Goal: Task Accomplishment & Management: Manage account settings

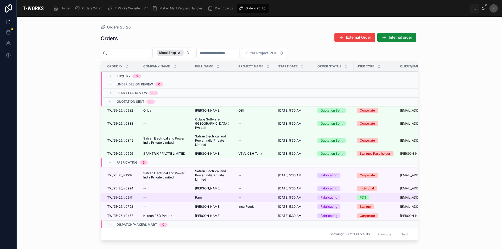
click at [114, 198] on span "TW/25-26/#0917" at bounding box center [119, 198] width 25 height 4
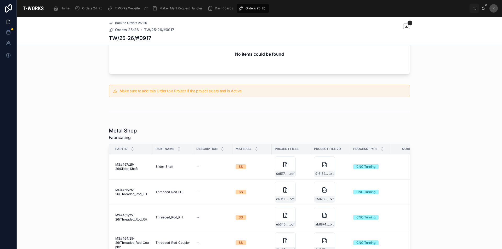
scroll to position [183, 0]
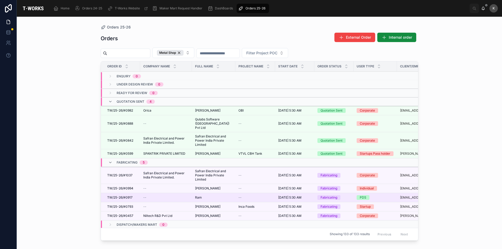
click at [122, 200] on td "TW/25-26/#0917 TW/25-26/#0917" at bounding box center [120, 197] width 39 height 9
click at [127, 199] on span "TW/25-26/#0917" at bounding box center [119, 198] width 25 height 4
click at [130, 198] on span "TW/25-26/#0917" at bounding box center [119, 198] width 25 height 4
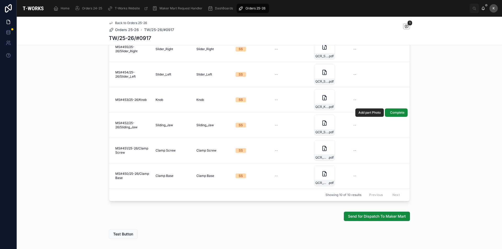
scroll to position [360, 0]
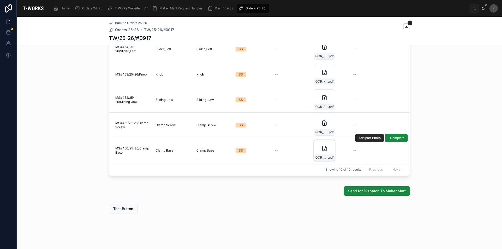
click at [325, 150] on div "QCR_Clamp_Base .pdf" at bounding box center [324, 150] width 21 height 21
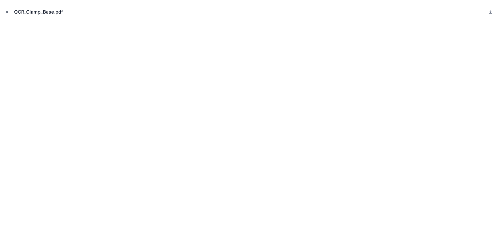
click at [7, 12] on icon "Close modal" at bounding box center [7, 12] width 4 height 4
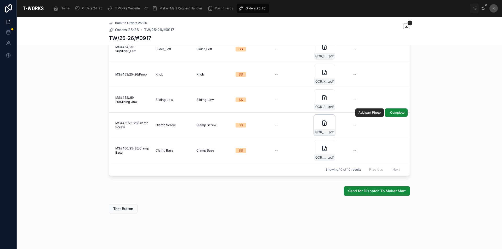
click at [317, 122] on div "QCR_Clamp_Screw .pdf" at bounding box center [324, 125] width 21 height 21
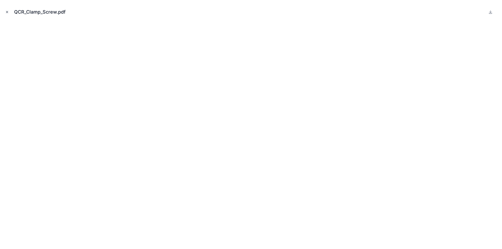
click at [7, 12] on icon "Close modal" at bounding box center [7, 12] width 2 height 2
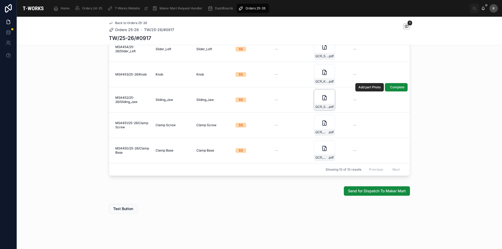
click at [317, 94] on div "QCR_Sliding_Jaw .pdf" at bounding box center [324, 99] width 21 height 21
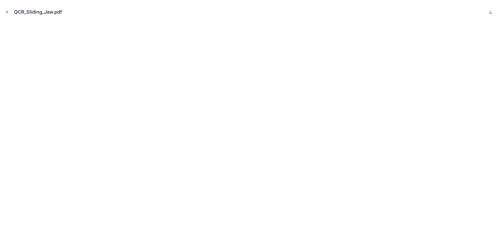
click at [7, 10] on button "Close modal" at bounding box center [7, 12] width 6 height 6
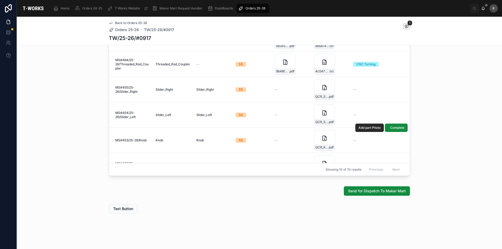
scroll to position [15, 0]
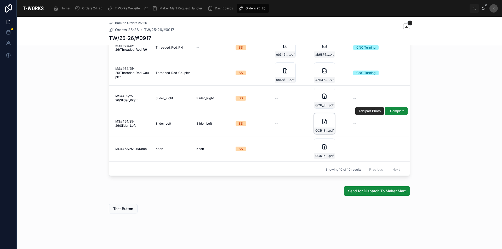
click at [319, 128] on div "QCR_Slider_Left .pdf" at bounding box center [324, 131] width 20 height 6
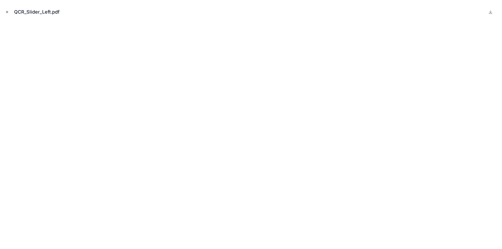
click at [5, 12] on icon "Close modal" at bounding box center [7, 12] width 4 height 4
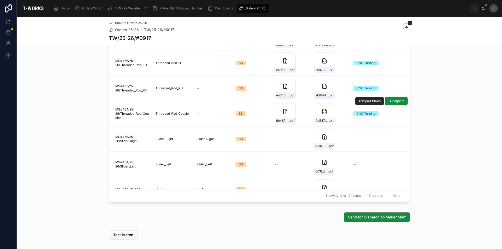
scroll to position [308, 0]
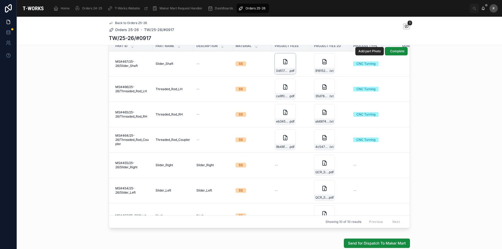
click at [279, 67] on div "0d517dec-c1d2-4b9a-b30d-7a22848180b4-QCR_Slider_Shaft .pdf" at bounding box center [285, 63] width 21 height 21
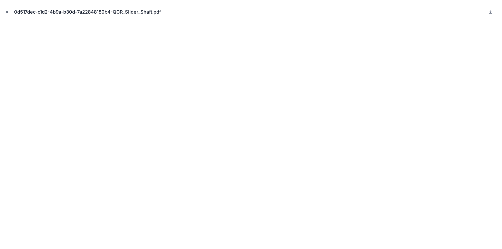
click at [6, 10] on button "Close modal" at bounding box center [7, 12] width 6 height 6
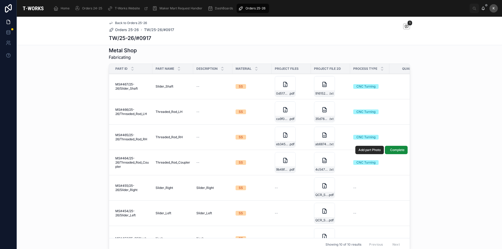
scroll to position [229, 0]
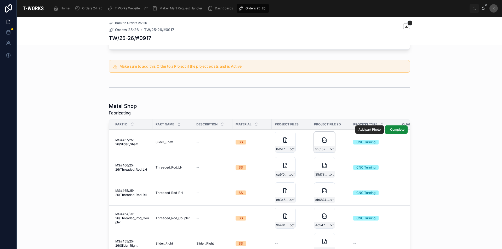
click at [329, 142] on div "916152a9-5f8f-4d91-ac25-0e95c8dd2cd4-QCR_Slider_Shaft .txt" at bounding box center [324, 142] width 21 height 21
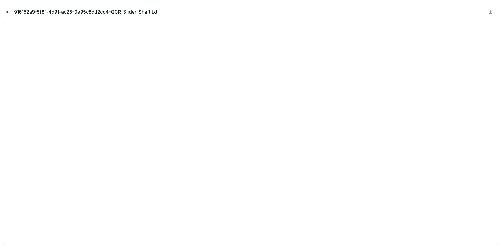
click at [7, 13] on icon "Close modal" at bounding box center [7, 12] width 4 height 4
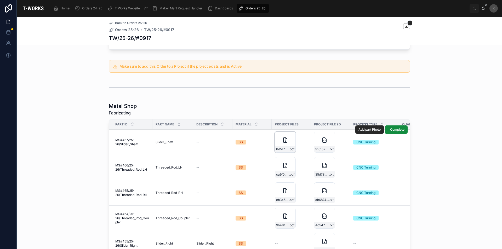
click at [279, 144] on div "0d517dec-c1d2-4b9a-b30d-7a22848180b4-QCR_Slider_Shaft .pdf" at bounding box center [285, 142] width 21 height 21
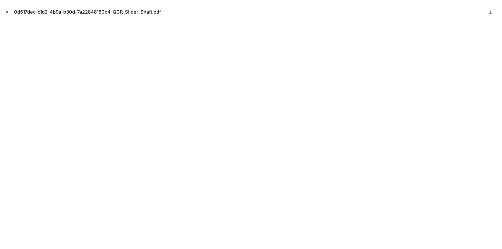
click at [7, 12] on icon "Close modal" at bounding box center [7, 12] width 4 height 4
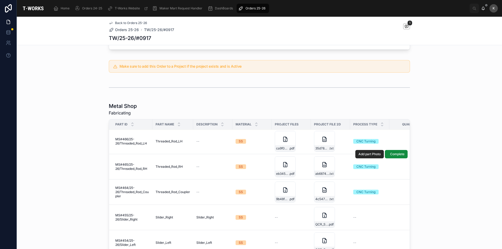
scroll to position [52, 0]
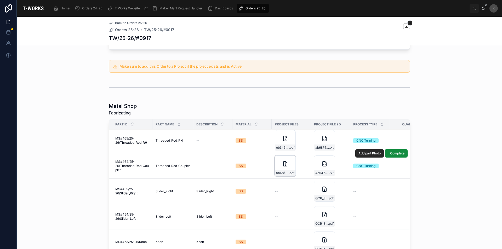
click at [285, 169] on div "9b48fc1a-b86f-422c-ad59-3e808e3ce985-QCR_Threaded_Rod_Coupler .pdf" at bounding box center [285, 166] width 21 height 21
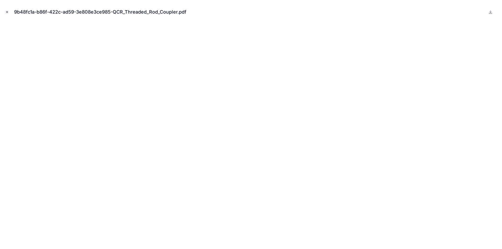
click at [7, 12] on icon "Close modal" at bounding box center [7, 12] width 4 height 4
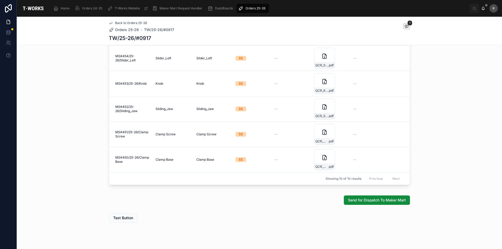
scroll to position [360, 0]
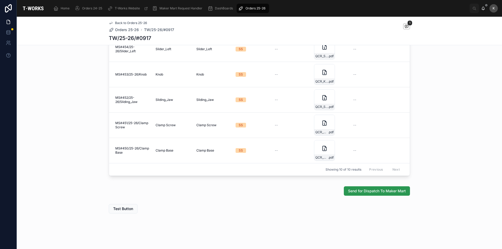
click at [375, 191] on span "Send for Dispatch To Maker Mart" at bounding box center [377, 191] width 58 height 5
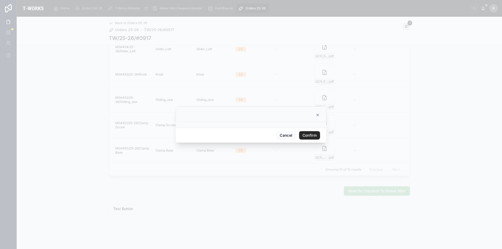
click at [312, 137] on button "Confirm" at bounding box center [309, 135] width 21 height 8
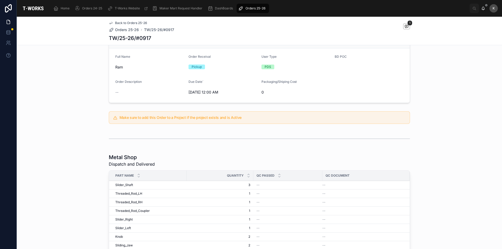
scroll to position [105, 0]
